Goal: Task Accomplishment & Management: Manage account settings

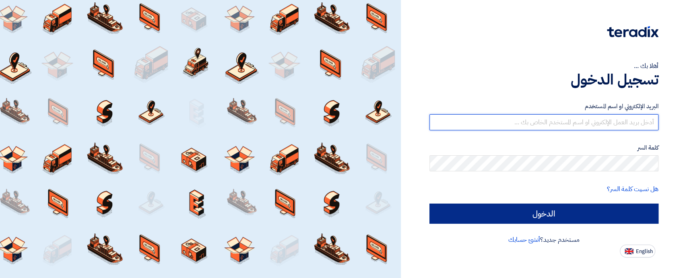
type input "sales@t-square.net"
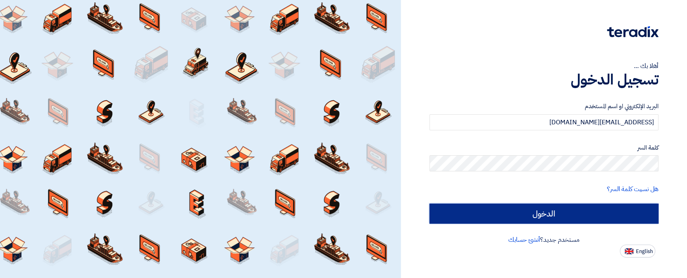
click at [566, 213] on input "الدخول" at bounding box center [543, 214] width 229 height 20
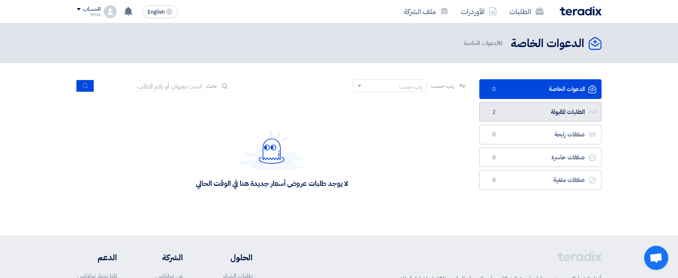
click at [555, 111] on link "الطلبات المقبولة الطلبات المقبولة 2" at bounding box center [541, 112] width 122 height 20
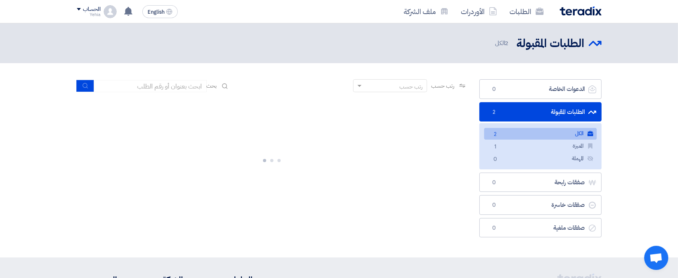
click at [555, 111] on link "الطلبات المقبولة الطلبات المقبولة 2" at bounding box center [541, 112] width 122 height 20
